Goal: Check status: Check status

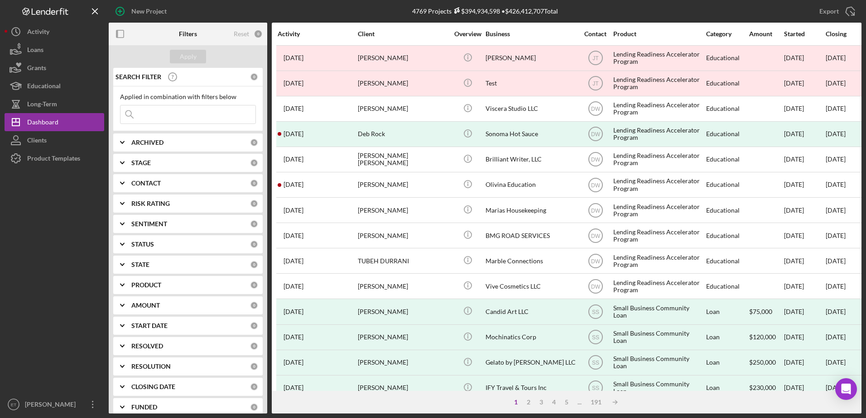
click at [189, 107] on input at bounding box center [187, 115] width 135 height 18
click at [168, 112] on input at bounding box center [187, 115] width 135 height 18
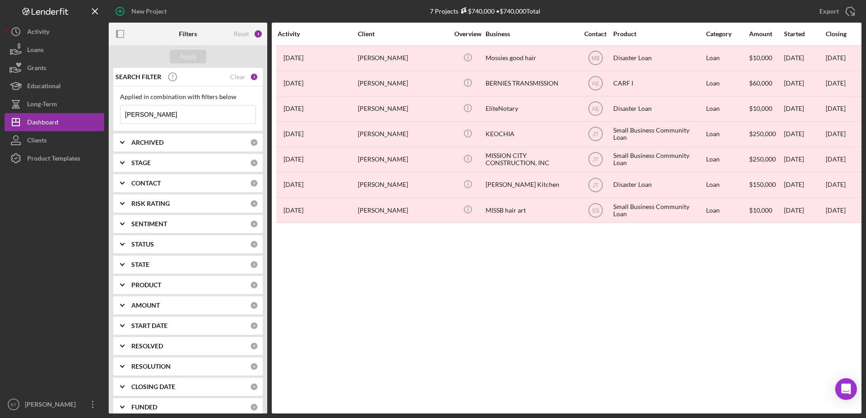
click at [183, 113] on input "[PERSON_NAME]" at bounding box center [187, 115] width 135 height 18
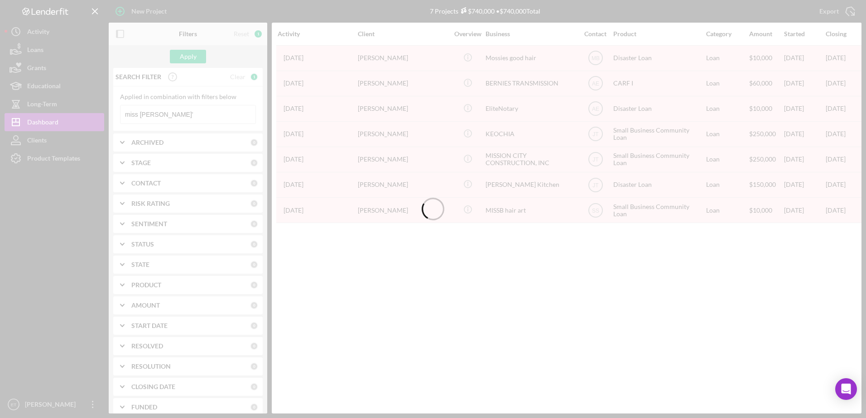
click at [183, 114] on div at bounding box center [433, 209] width 866 height 418
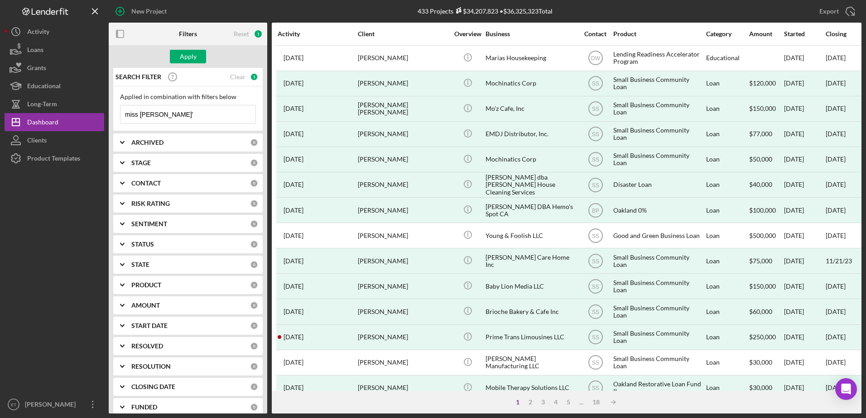
click at [232, 111] on input "miss [PERSON_NAME]'" at bounding box center [187, 115] width 135 height 18
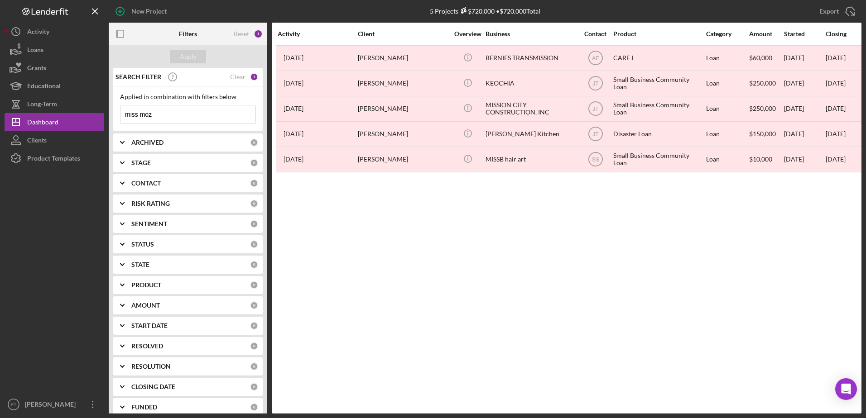
click at [131, 115] on input "miss moz" at bounding box center [187, 115] width 135 height 18
drag, startPoint x: 38, startPoint y: 247, endPoint x: 53, endPoint y: 217, distance: 33.8
click at [38, 247] on div at bounding box center [55, 282] width 100 height 228
click at [152, 117] on input "moz" at bounding box center [187, 115] width 135 height 18
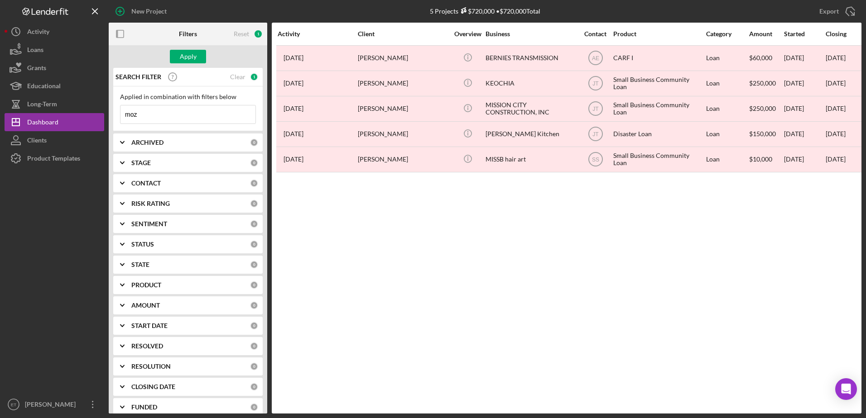
click at [152, 117] on input "moz" at bounding box center [187, 115] width 135 height 18
paste input "Mismo"
type input "Mismo"
click at [183, 60] on div "Apply" at bounding box center [188, 57] width 17 height 14
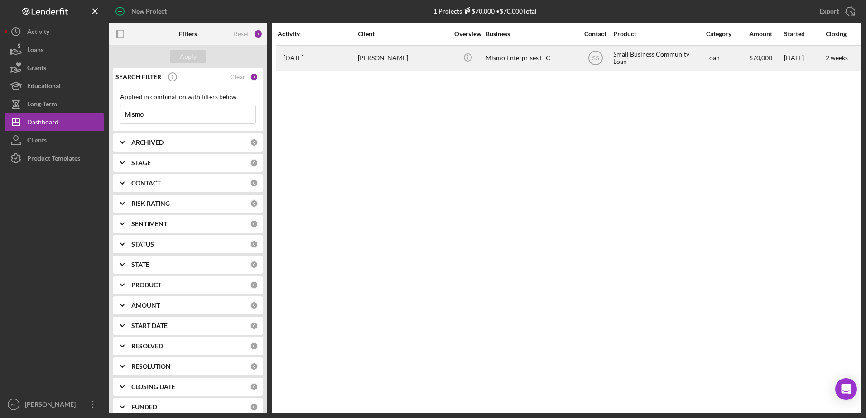
click at [407, 59] on div "[PERSON_NAME]" at bounding box center [403, 58] width 91 height 24
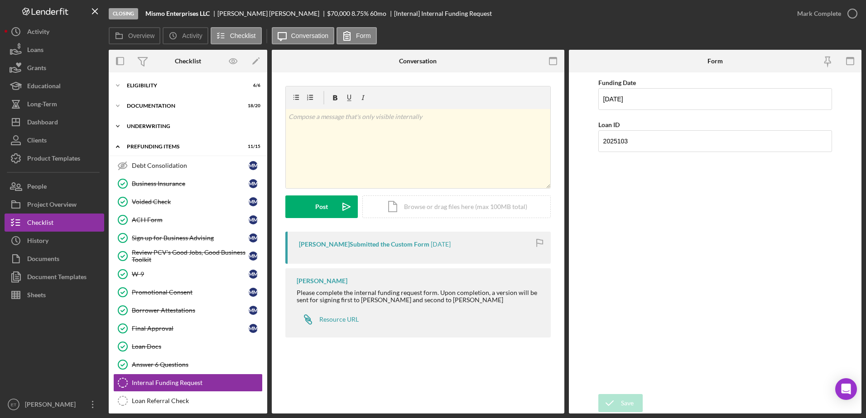
click at [163, 120] on div "Icon/Expander Underwriting 5 / 8" at bounding box center [188, 126] width 158 height 18
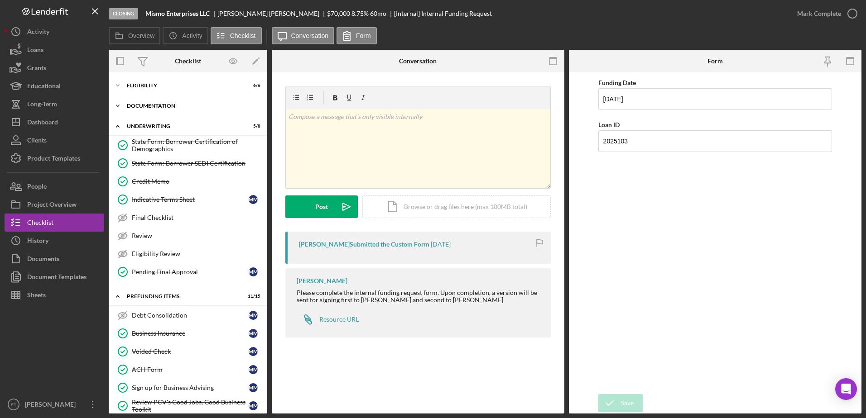
click at [164, 108] on div "Documentation" at bounding box center [191, 105] width 129 height 5
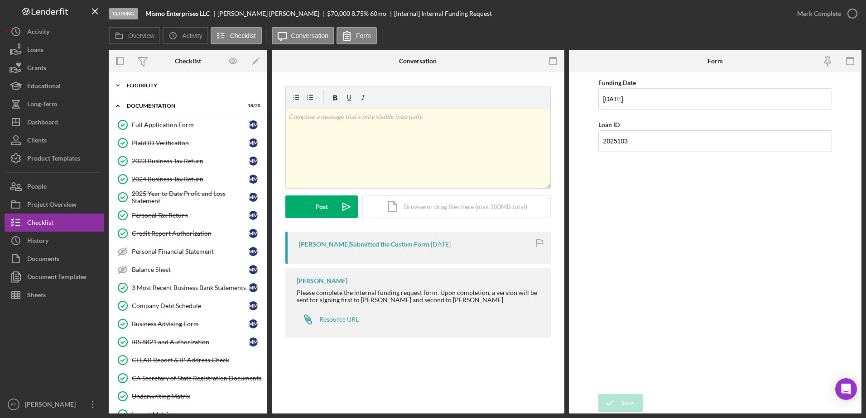
click at [163, 88] on div "Eligibility" at bounding box center [191, 85] width 129 height 5
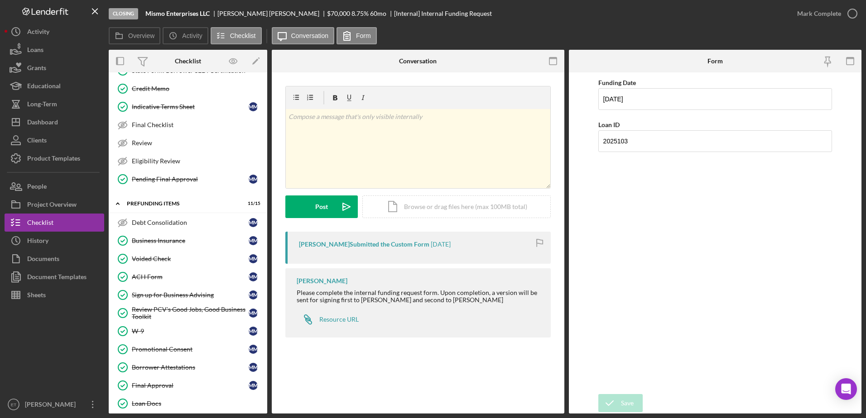
scroll to position [654, 0]
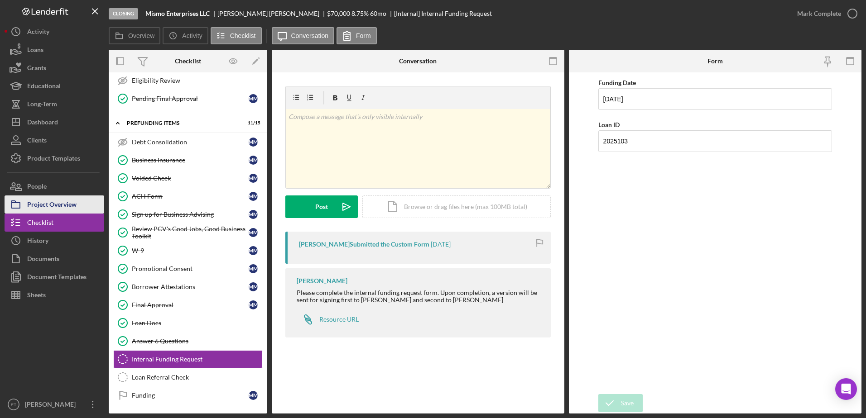
click at [62, 202] on div "Project Overview" at bounding box center [51, 206] width 49 height 20
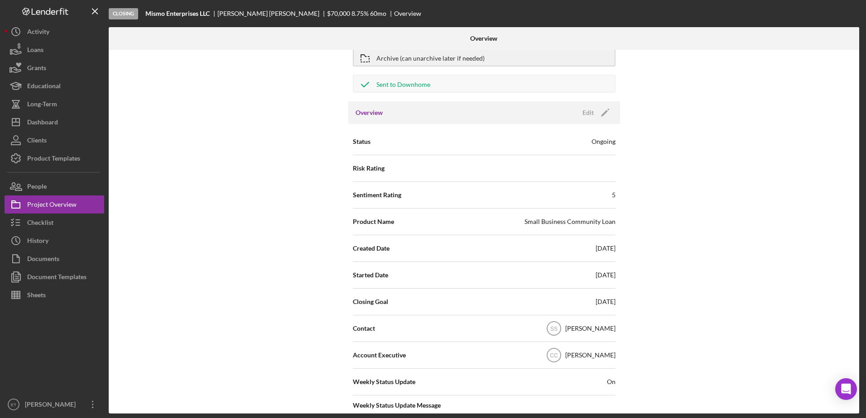
scroll to position [136, 0]
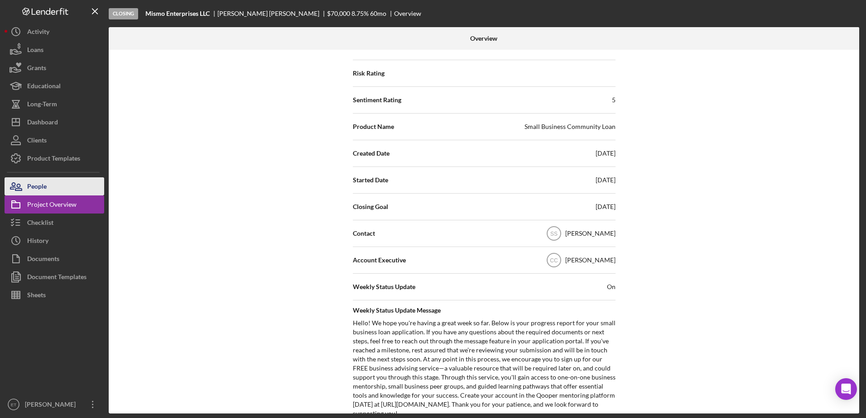
click at [70, 192] on button "People" at bounding box center [55, 187] width 100 height 18
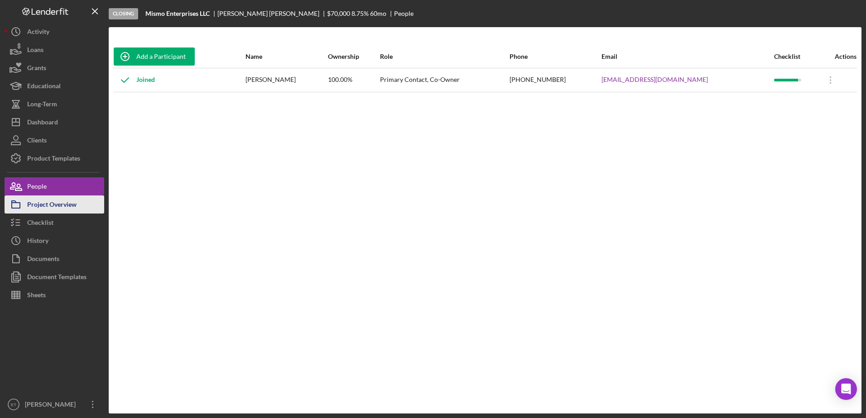
click at [67, 212] on div "Project Overview" at bounding box center [51, 206] width 49 height 20
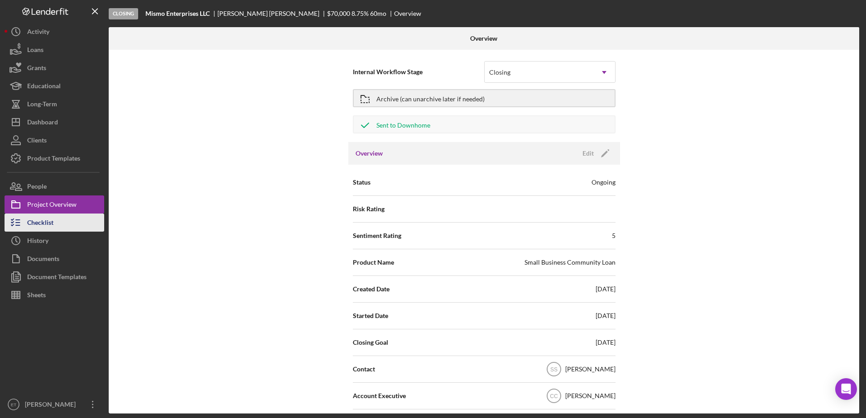
click at [64, 225] on button "Checklist" at bounding box center [55, 223] width 100 height 18
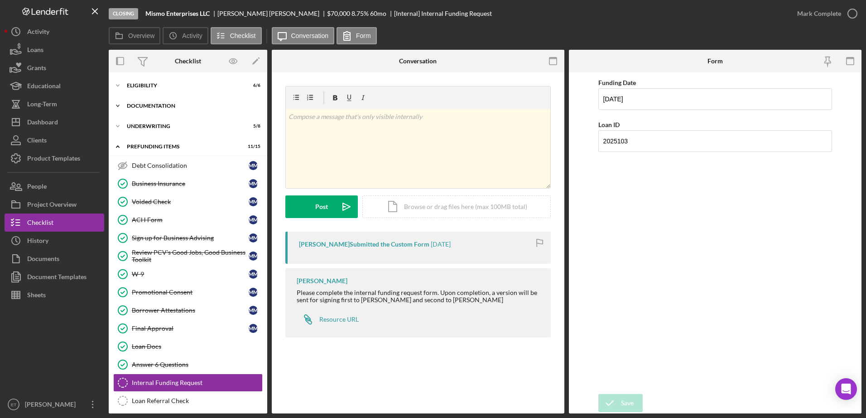
click at [156, 111] on div "Icon/Expander Documentation 18 / 20" at bounding box center [188, 106] width 158 height 18
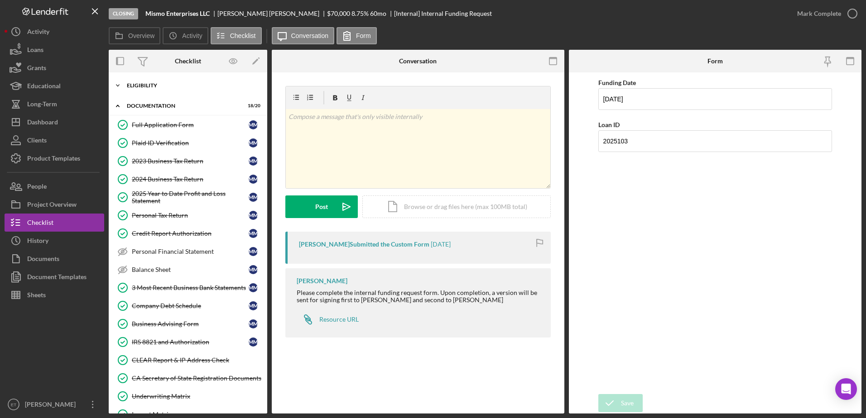
click at [154, 85] on div "Eligibility" at bounding box center [191, 85] width 129 height 5
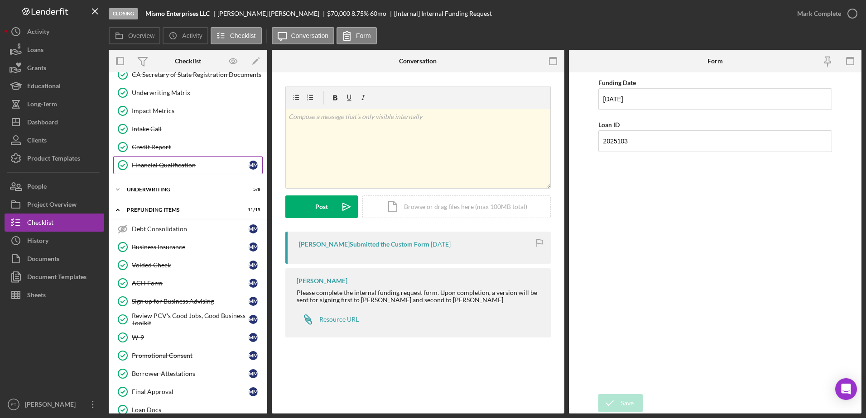
scroll to position [414, 0]
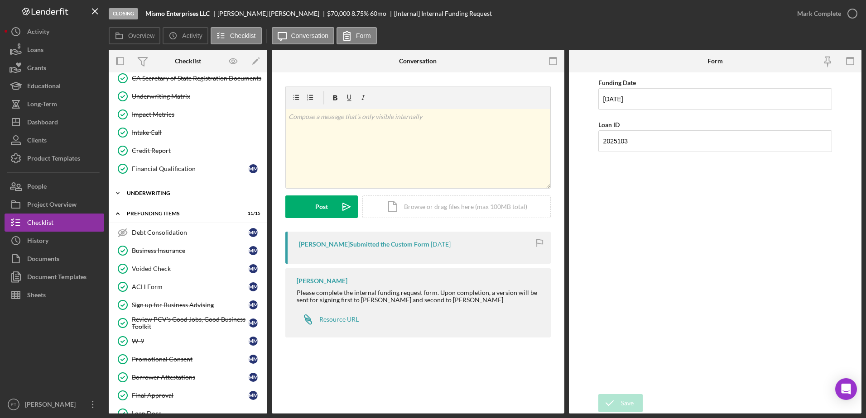
click at [150, 191] on div "Underwriting" at bounding box center [191, 193] width 129 height 5
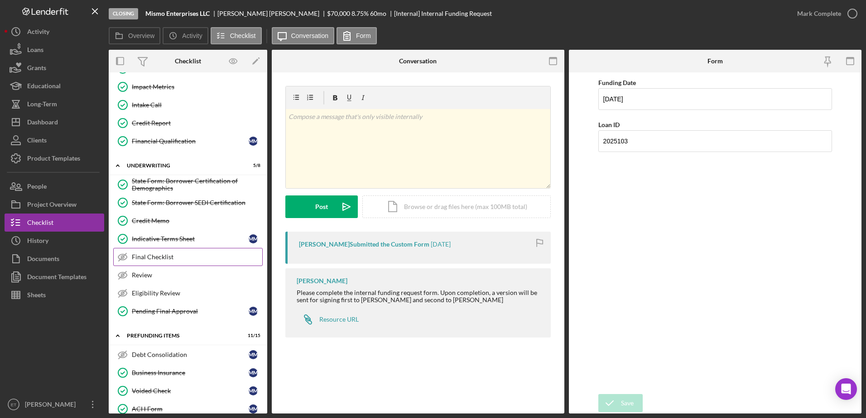
scroll to position [550, 0]
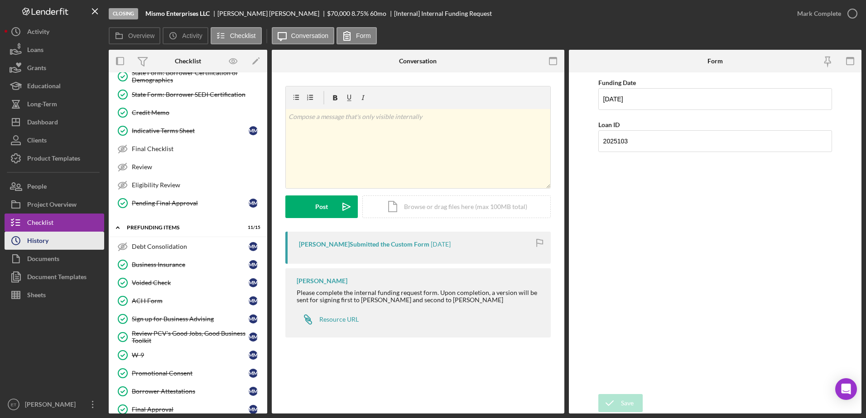
click at [60, 243] on button "Icon/History History" at bounding box center [55, 241] width 100 height 18
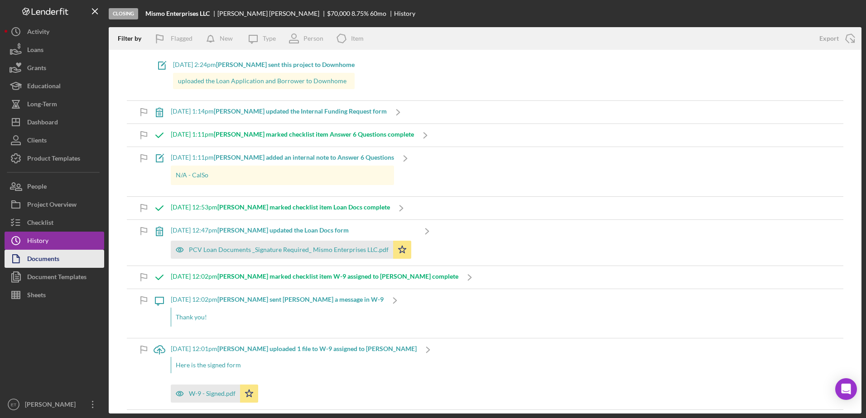
click at [60, 263] on button "Documents" at bounding box center [55, 259] width 100 height 18
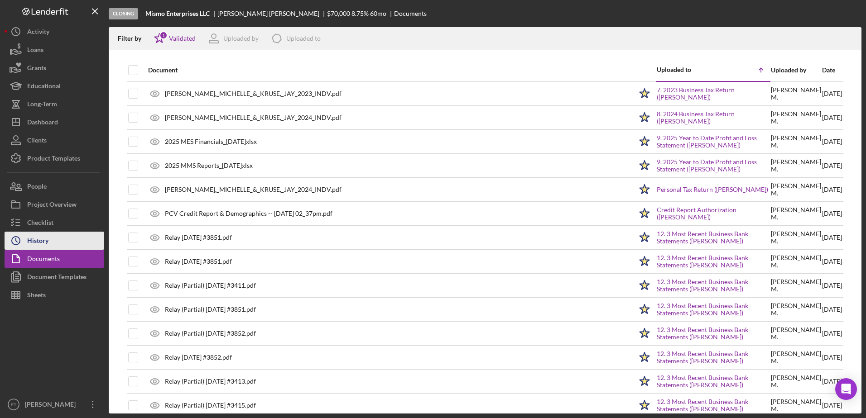
click at [66, 245] on button "Icon/History History" at bounding box center [55, 241] width 100 height 18
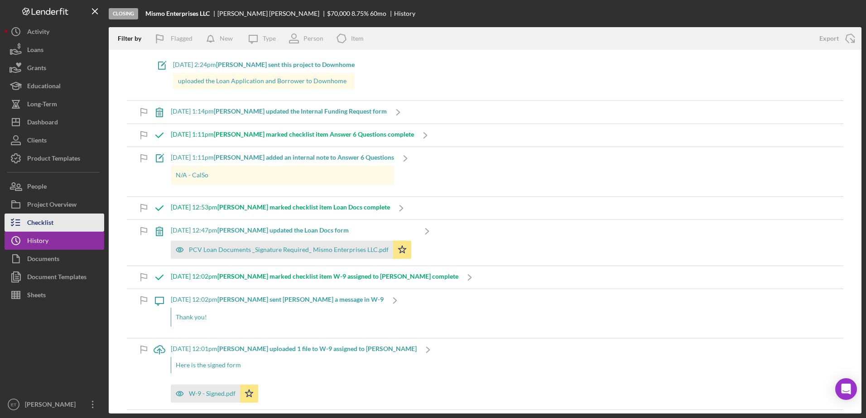
click at [72, 225] on button "Checklist" at bounding box center [55, 223] width 100 height 18
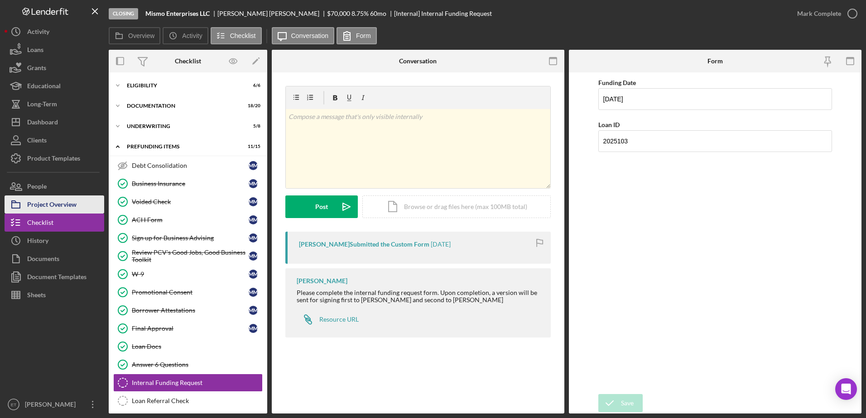
scroll to position [23, 0]
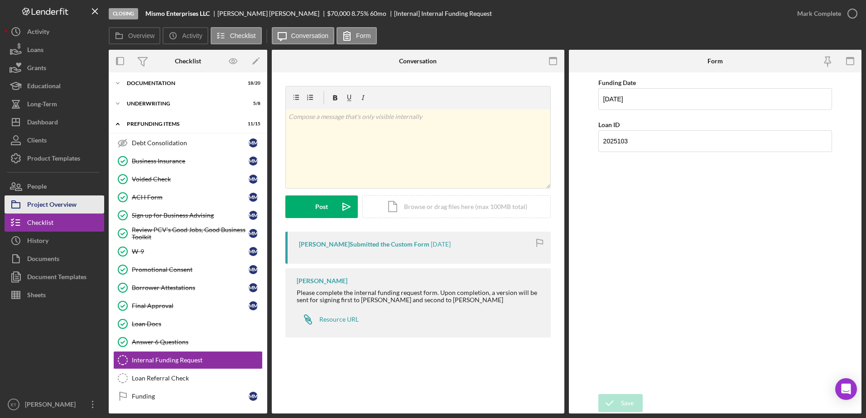
click at [80, 201] on button "Project Overview" at bounding box center [55, 205] width 100 height 18
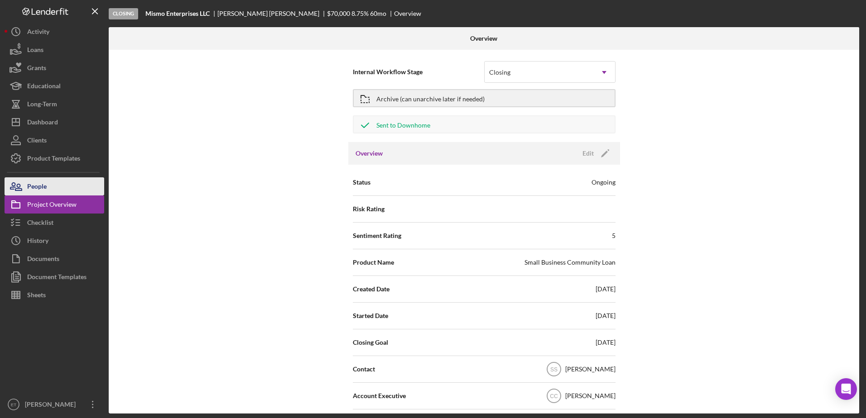
click at [40, 181] on div "People" at bounding box center [36, 188] width 19 height 20
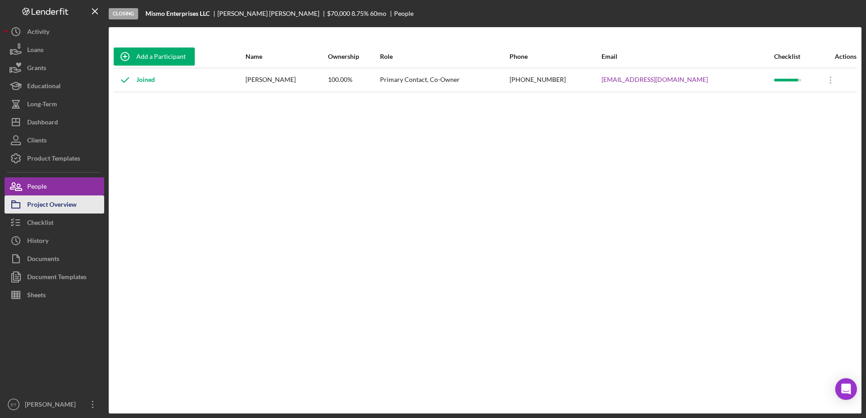
click at [57, 208] on div "Project Overview" at bounding box center [51, 206] width 49 height 20
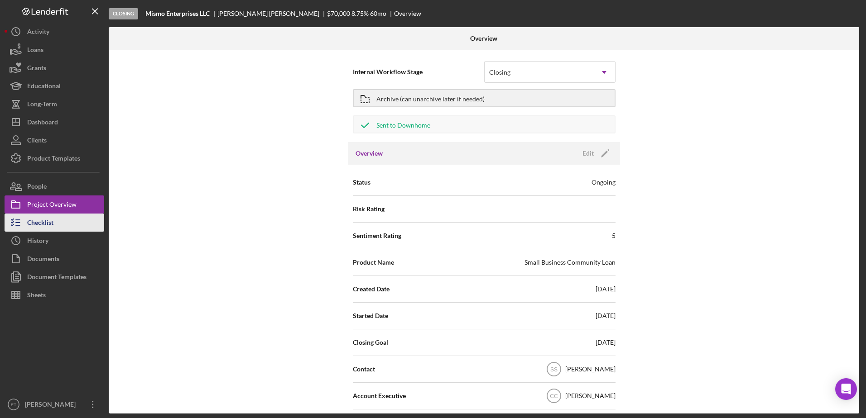
click at [59, 227] on button "Checklist" at bounding box center [55, 223] width 100 height 18
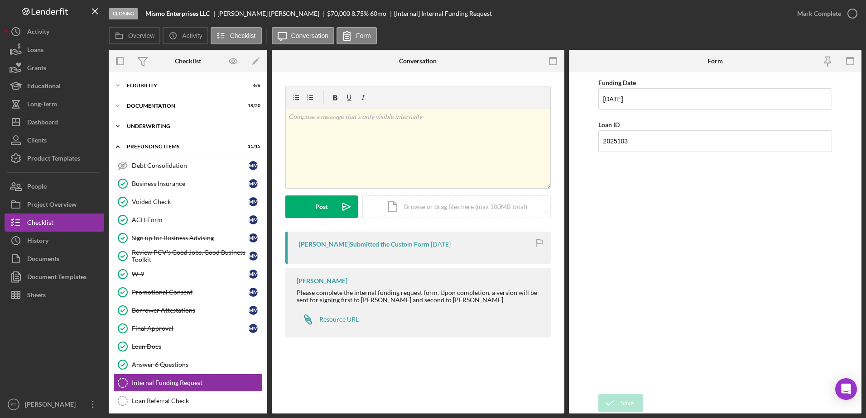
click at [162, 129] on div "Icon/Expander Underwriting 5 / 8" at bounding box center [188, 126] width 158 height 18
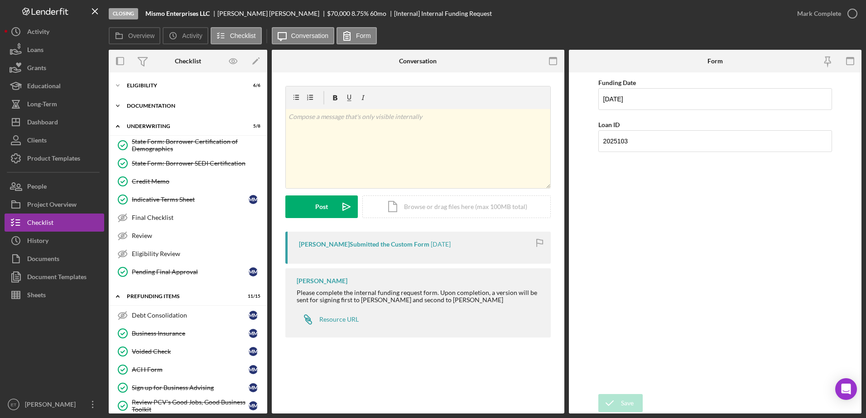
click at [163, 102] on div "Icon/Expander Documentation 18 / 20" at bounding box center [188, 106] width 158 height 18
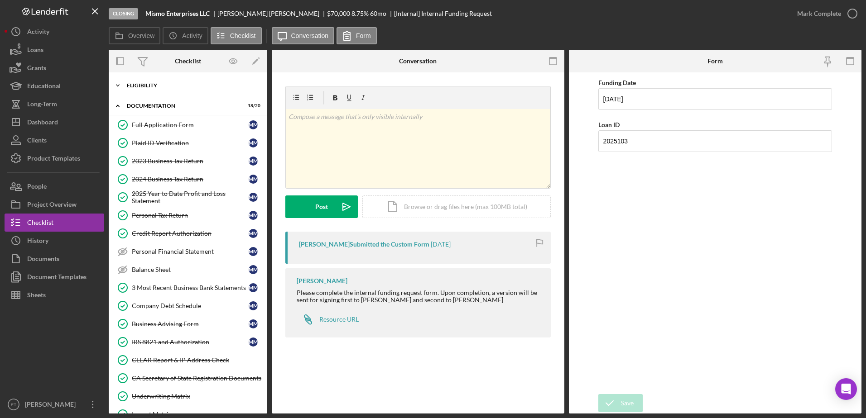
click at [164, 84] on div "Eligibility" at bounding box center [191, 85] width 129 height 5
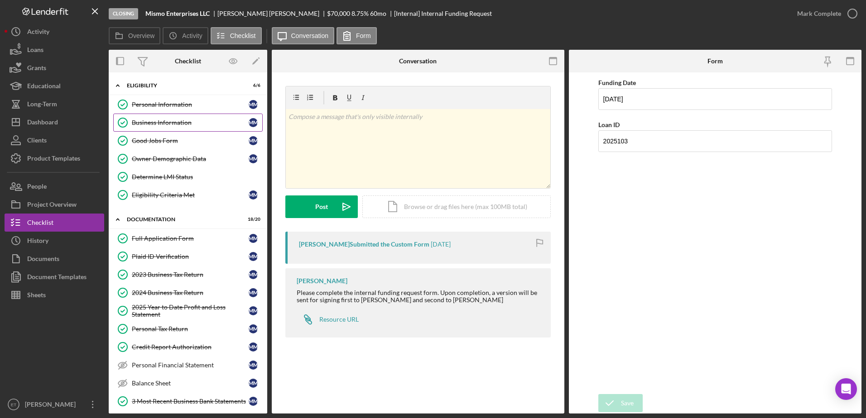
click at [173, 122] on div "Business Information" at bounding box center [190, 122] width 117 height 7
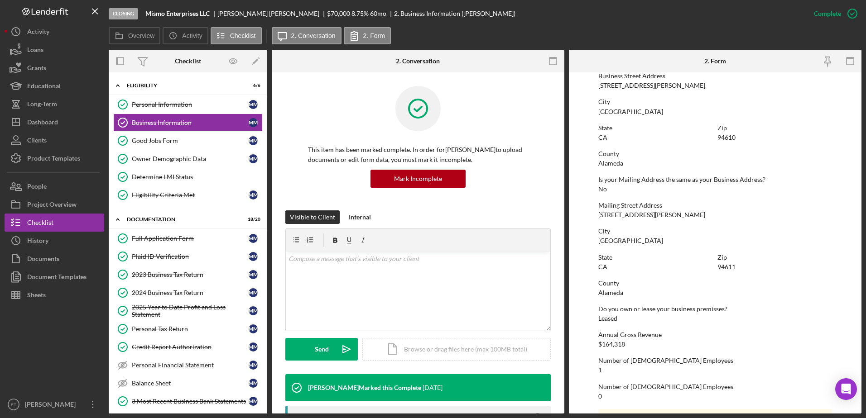
scroll to position [445, 0]
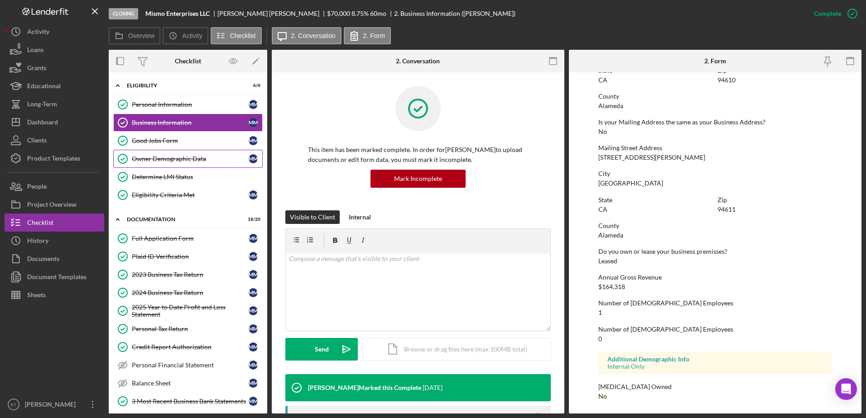
click at [163, 151] on link "Owner Demographic Data Owner Demographic Data M M" at bounding box center [187, 159] width 149 height 18
